Goal: Information Seeking & Learning: Find specific fact

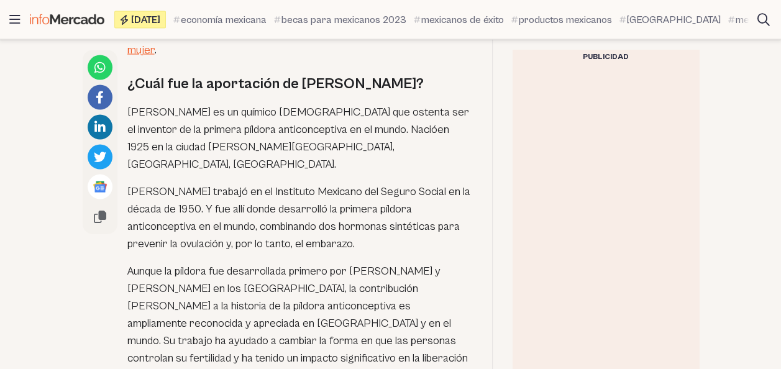
scroll to position [1267, 0]
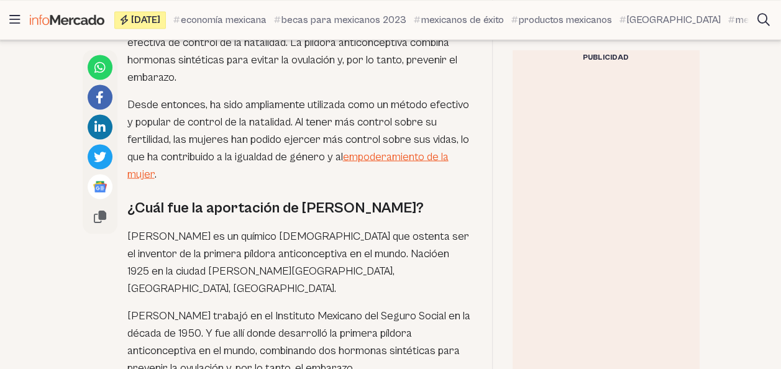
scroll to position [1154, 0]
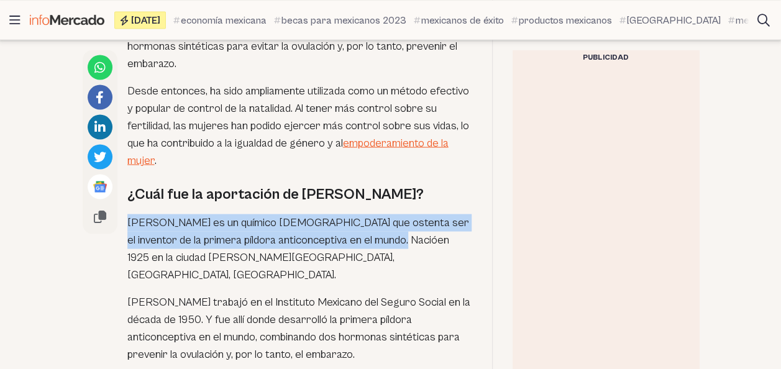
drag, startPoint x: 128, startPoint y: 172, endPoint x: 401, endPoint y: 191, distance: 274.0
click at [401, 214] on p "[PERSON_NAME] es un químico [DEMOGRAPHIC_DATA] que ostenta ser el inventor de l…" at bounding box center [299, 249] width 345 height 70
copy p "Luis Ernesto Miramontes es un químico mexicano que ostenta ser el inventor de l…"
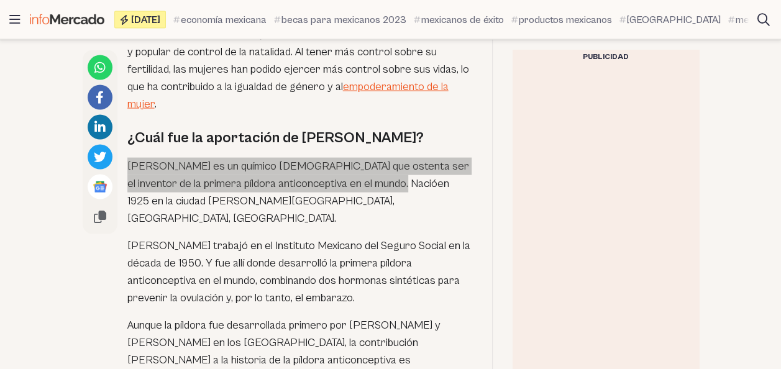
scroll to position [1206, 0]
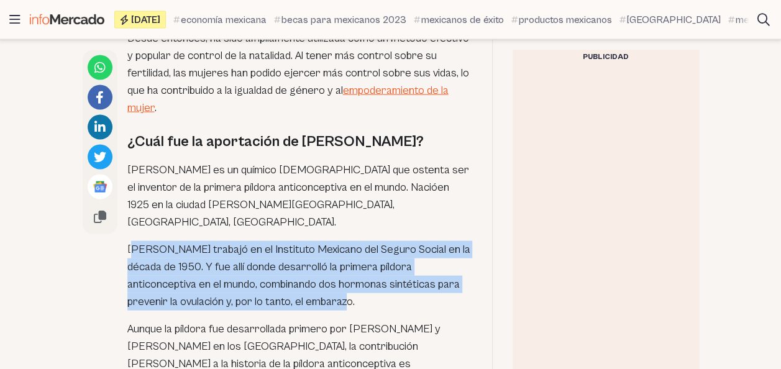
drag, startPoint x: 129, startPoint y: 182, endPoint x: 359, endPoint y: 234, distance: 236.1
click at [359, 241] on p "[PERSON_NAME] trabajó en el Instituto Mexicano del Seguro Social en la década d…" at bounding box center [299, 276] width 345 height 70
copy p "[PERSON_NAME] trabajó en el Instituto Mexicano del Seguro Social en la década d…"
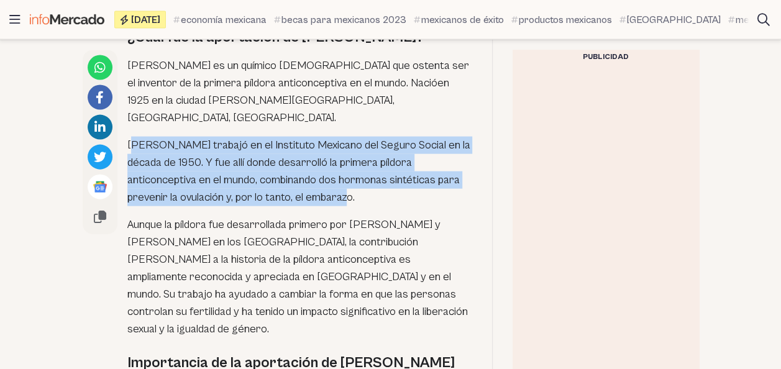
scroll to position [1307, 0]
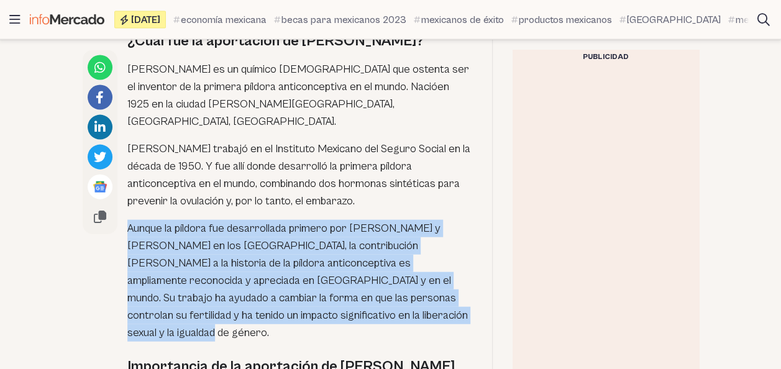
drag, startPoint x: 129, startPoint y: 161, endPoint x: 404, endPoint y: 255, distance: 290.7
click at [404, 255] on p "Aunque la píldora fue desarrollada primero por [PERSON_NAME] y [PERSON_NAME] en…" at bounding box center [299, 281] width 345 height 122
copy p "Aunque la píldora fue desarrollada primero por [PERSON_NAME] y [PERSON_NAME] en…"
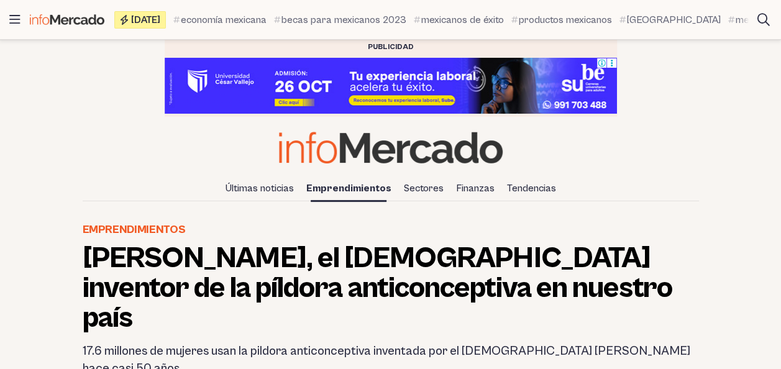
scroll to position [1154, 0]
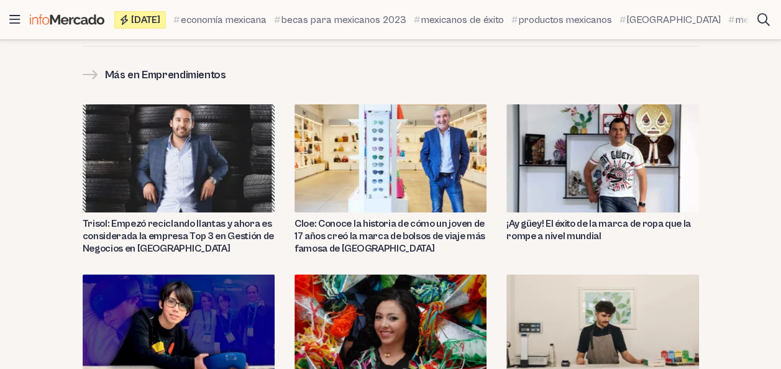
scroll to position [2140, 0]
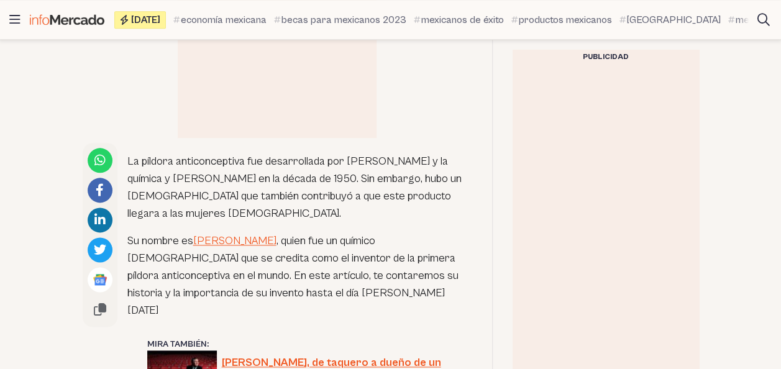
scroll to position [740, 0]
